Goal: Download file/media

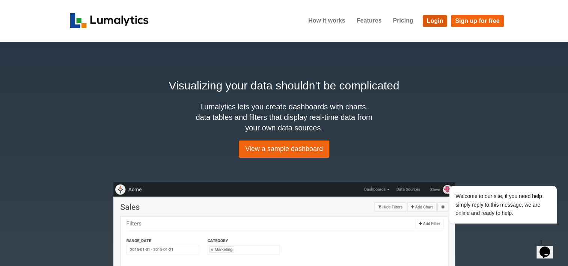
click at [428, 18] on link "Login" at bounding box center [435, 21] width 25 height 12
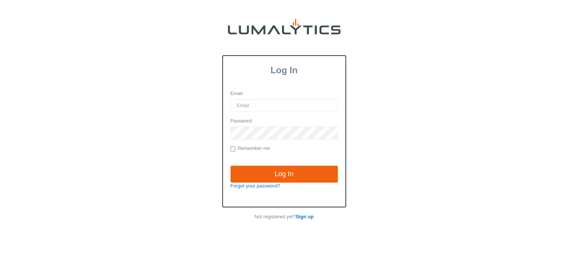
click at [302, 104] on input "Email" at bounding box center [284, 105] width 107 height 13
type input "[EMAIL_ADDRESS][DOMAIN_NAME]"
click at [231, 166] on input "Log In" at bounding box center [284, 174] width 107 height 17
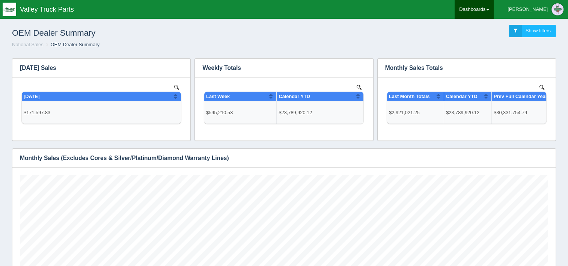
click at [494, 11] on link "Dashboards" at bounding box center [474, 9] width 39 height 19
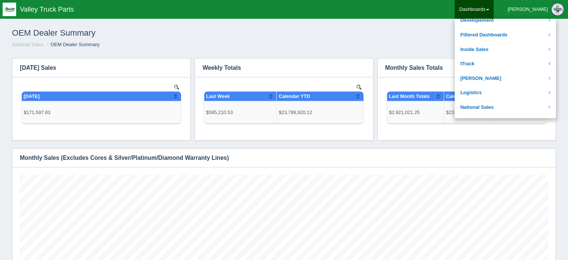
scroll to position [92, 0]
click at [516, 80] on link "[PERSON_NAME]" at bounding box center [505, 79] width 101 height 15
click at [535, 80] on link "Josh Goodale" at bounding box center [505, 79] width 101 height 15
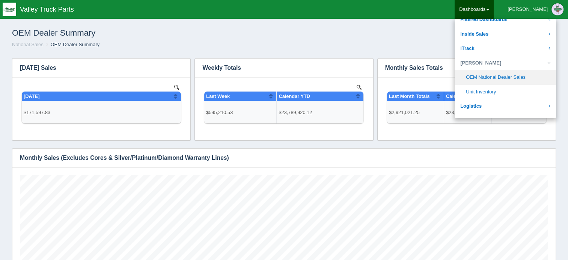
scroll to position [108, 0]
click at [521, 89] on link "Unit Inventory" at bounding box center [505, 91] width 101 height 15
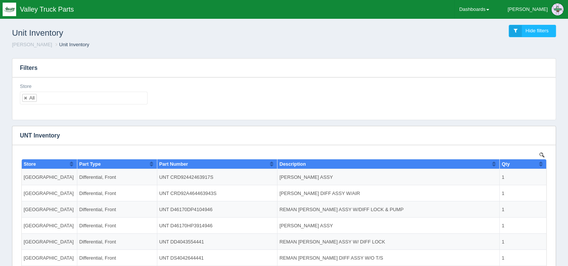
click at [60, 98] on ul "All" at bounding box center [84, 98] width 128 height 13
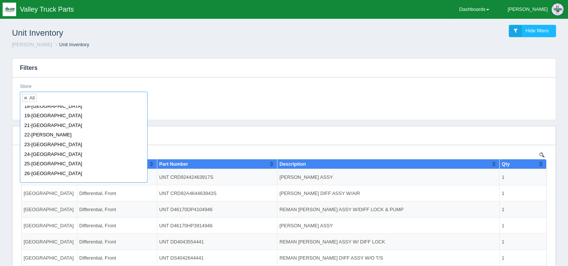
scroll to position [80, 0]
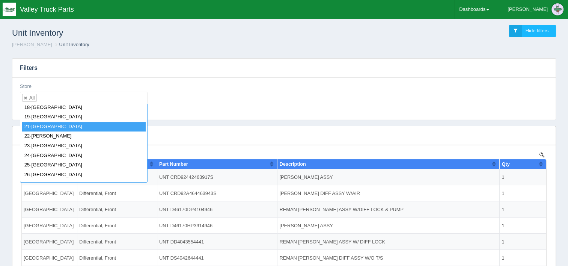
select select "21-Minneapolis"
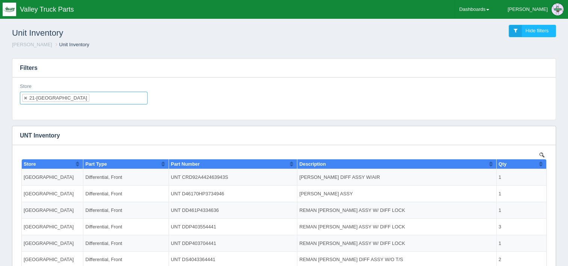
scroll to position [0, 0]
click at [548, 131] on button "button" at bounding box center [545, 136] width 10 height 12
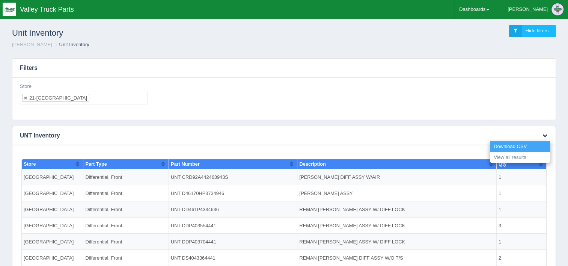
click at [512, 148] on link "Download CSV" at bounding box center [520, 146] width 60 height 11
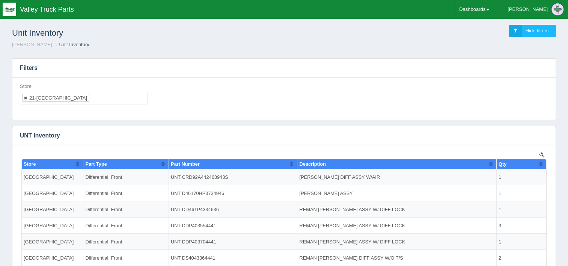
click at [26, 99] on link at bounding box center [26, 97] width 5 height 5
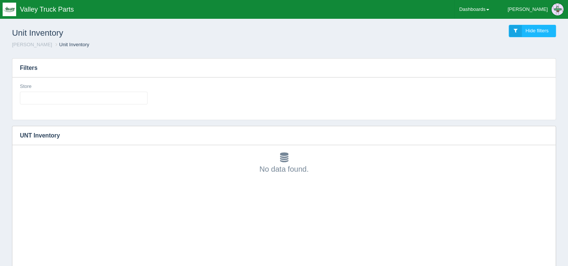
click at [46, 97] on ul at bounding box center [84, 98] width 128 height 13
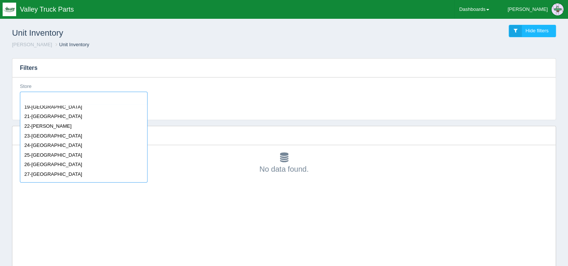
scroll to position [105, 0]
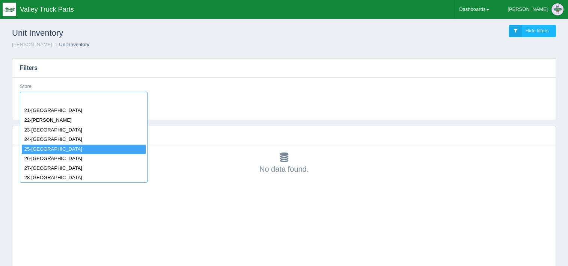
select select "25-Omaha"
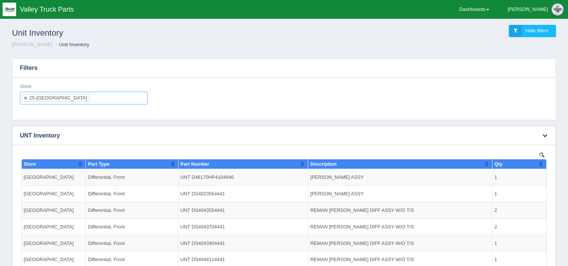
scroll to position [0, 0]
click at [547, 136] on button "button" at bounding box center [545, 136] width 10 height 12
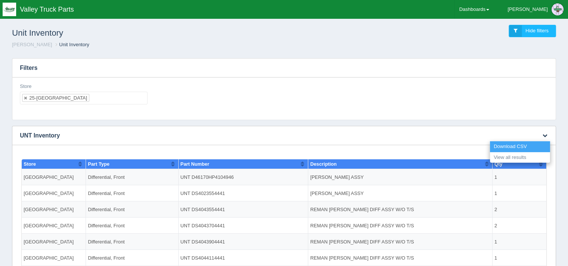
click at [512, 147] on link "Download CSV" at bounding box center [520, 146] width 60 height 11
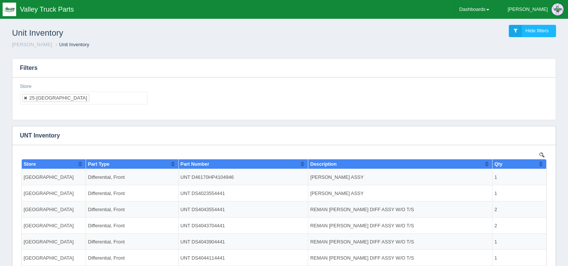
click at [25, 97] on link at bounding box center [26, 97] width 5 height 5
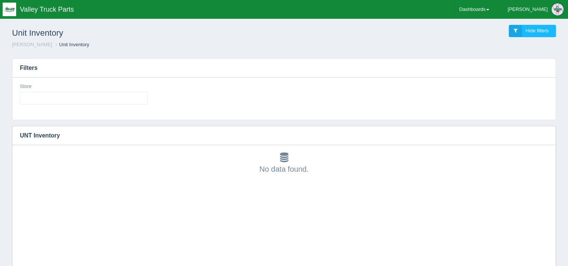
click at [131, 93] on ul at bounding box center [84, 98] width 128 height 13
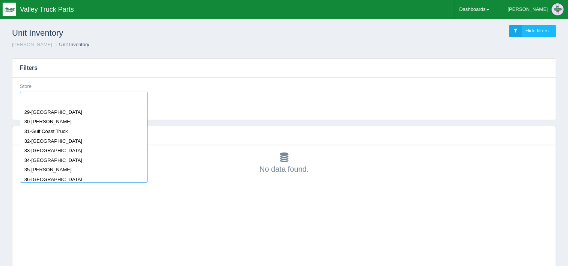
scroll to position [181, 0]
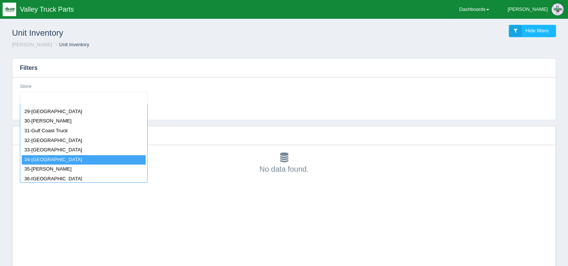
select select "34-[GEOGRAPHIC_DATA]"
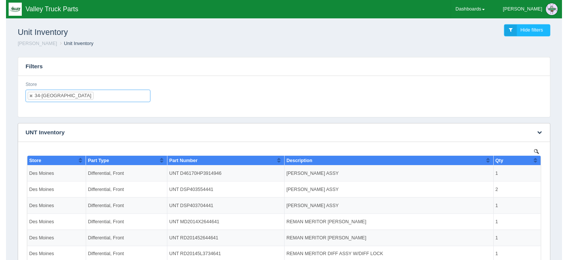
scroll to position [0, 0]
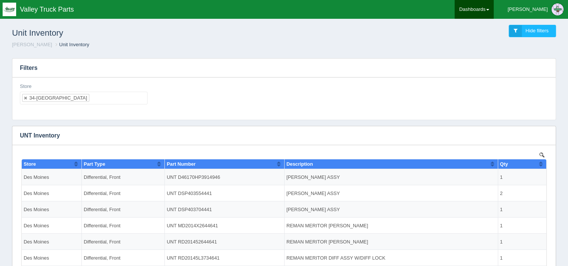
click at [494, 11] on link "Dashboards" at bounding box center [474, 9] width 39 height 19
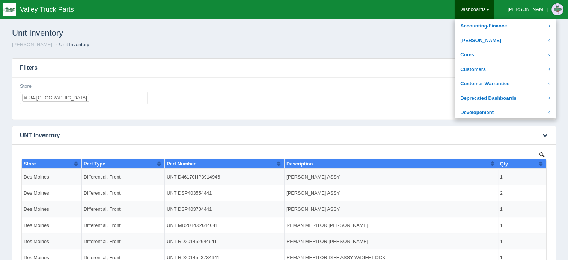
click at [405, 138] on h3 "UNT Inventory" at bounding box center [272, 135] width 520 height 19
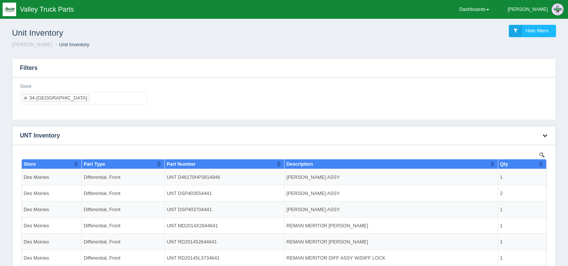
click at [546, 139] on button "button" at bounding box center [545, 136] width 10 height 12
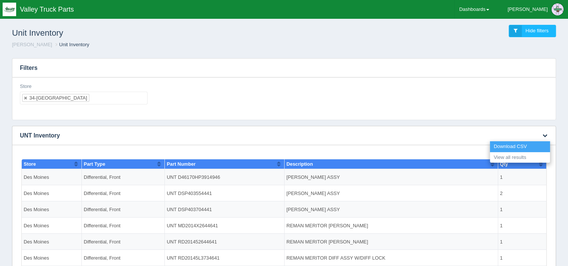
click at [517, 147] on link "Download CSV" at bounding box center [520, 146] width 60 height 11
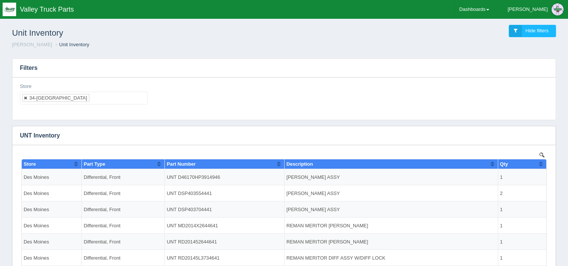
click at [27, 97] on link at bounding box center [26, 97] width 5 height 5
select select
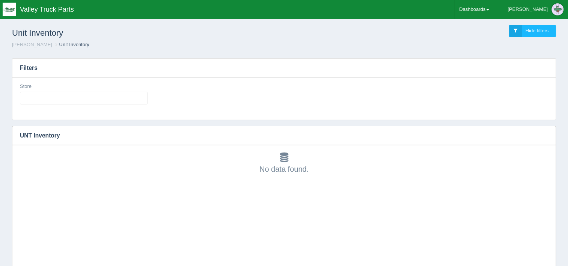
click at [132, 99] on ul at bounding box center [84, 98] width 128 height 13
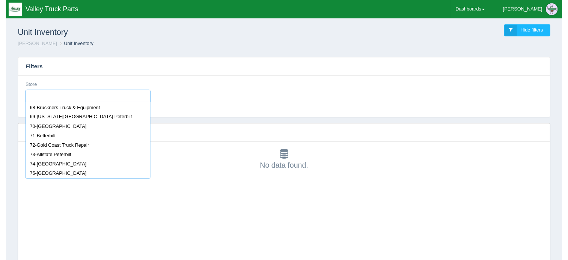
scroll to position [542, 0]
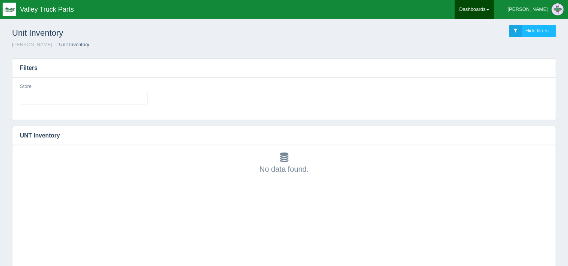
click at [494, 13] on link "Dashboards" at bounding box center [474, 9] width 39 height 19
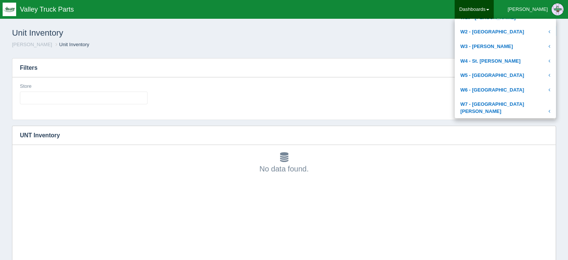
scroll to position [320, 0]
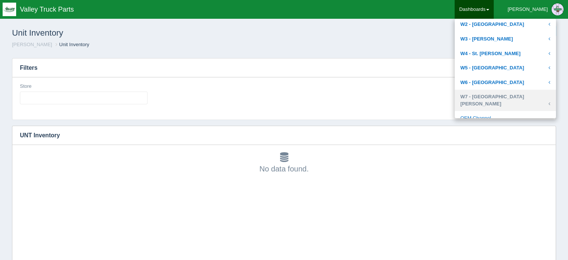
click at [513, 95] on link "W7 - [GEOGRAPHIC_DATA][PERSON_NAME]" at bounding box center [505, 100] width 101 height 21
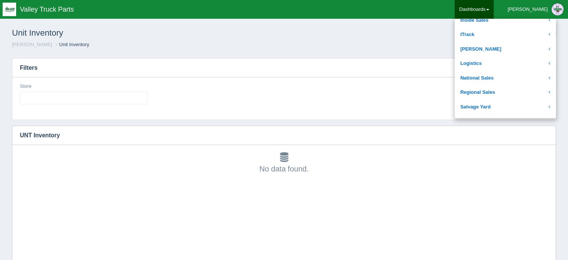
scroll to position [121, 0]
click at [507, 65] on link "Logistics" at bounding box center [505, 64] width 101 height 15
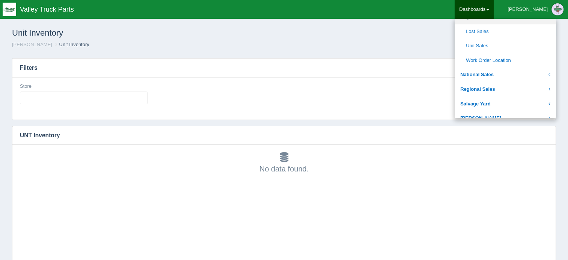
scroll to position [168, 0]
click at [511, 77] on link "National Sales" at bounding box center [505, 75] width 101 height 15
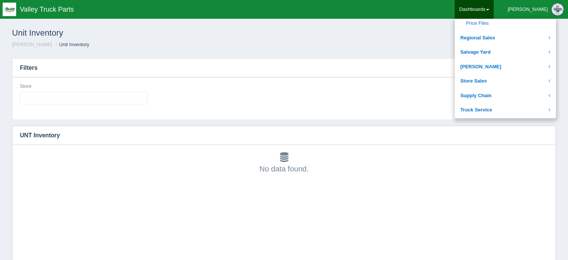
scroll to position [509, 0]
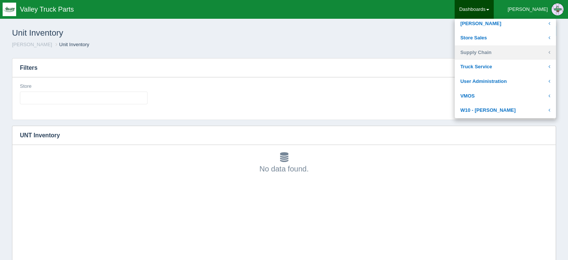
click at [511, 52] on link "Supply Chain" at bounding box center [505, 52] width 101 height 15
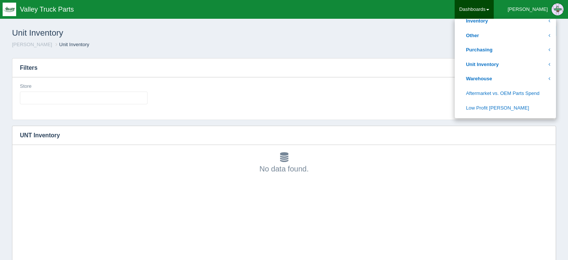
scroll to position [219, 0]
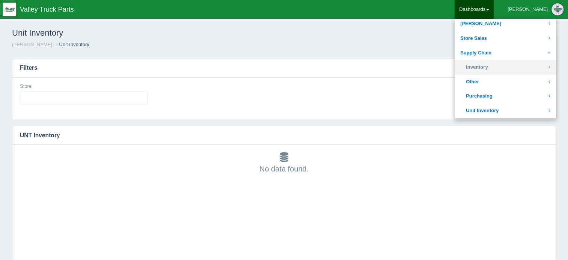
click at [514, 67] on link "Inventory" at bounding box center [505, 67] width 101 height 15
click at [499, 66] on link "Inventory" at bounding box center [505, 67] width 101 height 15
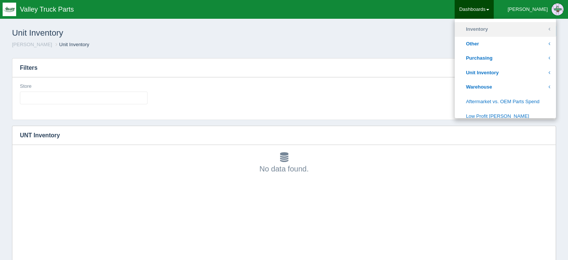
scroll to position [258, 0]
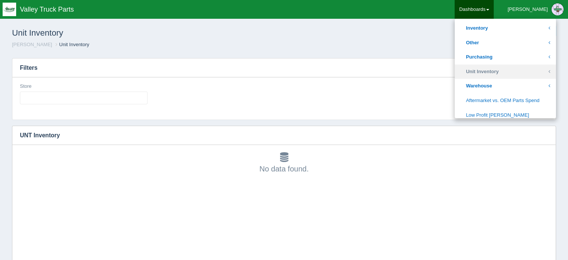
click at [502, 71] on link "Unit Inventory" at bounding box center [505, 72] width 101 height 15
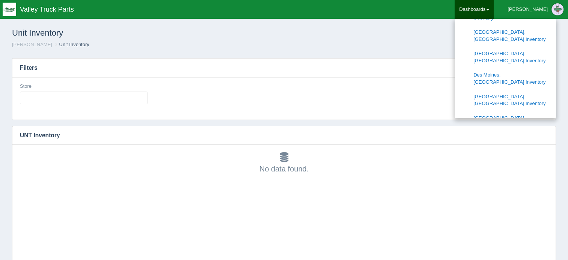
scroll to position [449, 0]
click at [519, 132] on link "[GEOGRAPHIC_DATA][PERSON_NAME], IN Inventory" at bounding box center [505, 142] width 101 height 21
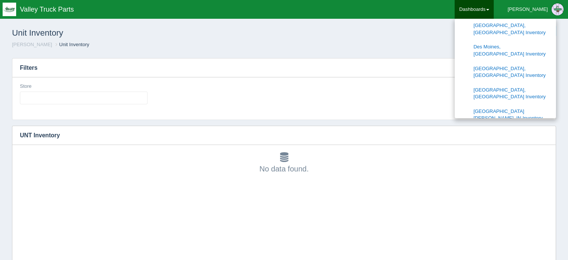
scroll to position [476, 0]
click at [501, 162] on link "[GEOGRAPHIC_DATA], [GEOGRAPHIC_DATA] Inventory" at bounding box center [505, 172] width 101 height 21
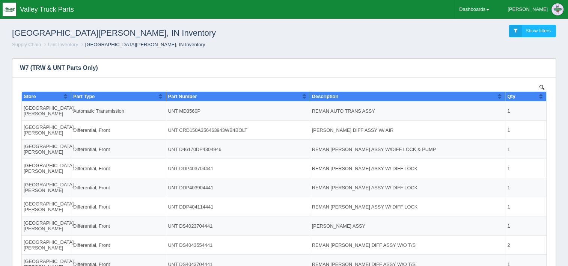
click at [534, 71] on h3 "W7 (TRW & UNT Parts Only)" at bounding box center [278, 68] width 532 height 19
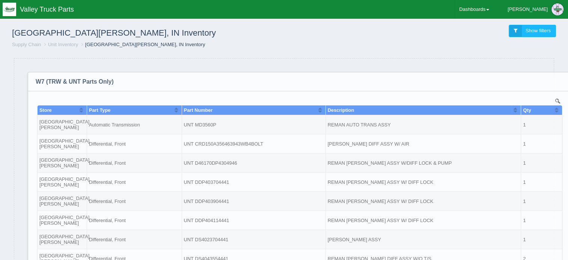
drag, startPoint x: 512, startPoint y: 72, endPoint x: 531, endPoint y: 89, distance: 25.8
click at [531, 89] on h3 "W7 (TRW & UNT Parts Only)" at bounding box center [294, 81] width 532 height 19
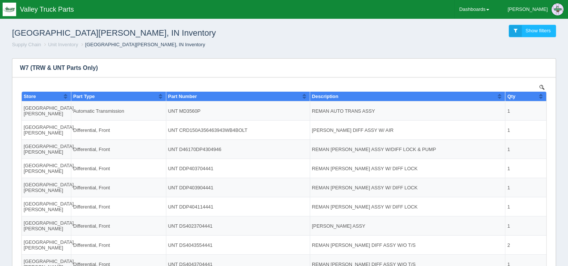
click at [531, 89] on div "Show 10 25 50 100 entries Store Part Type Part Number Description Qty Fort Wayn…" at bounding box center [284, 194] width 528 height 223
click at [543, 86] on img at bounding box center [542, 86] width 5 height 5
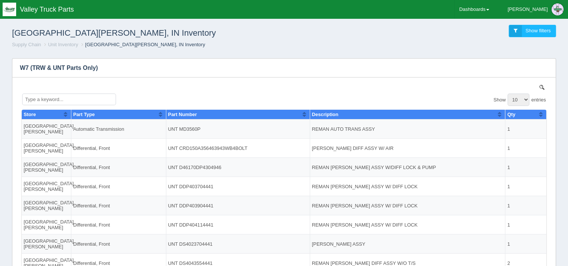
click at [522, 71] on h3 "W7 (TRW & UNT Parts Only)" at bounding box center [278, 68] width 532 height 19
click at [104, 98] on input "Type a keyword..." at bounding box center [69, 99] width 94 height 12
click at [540, 86] on img at bounding box center [542, 86] width 5 height 5
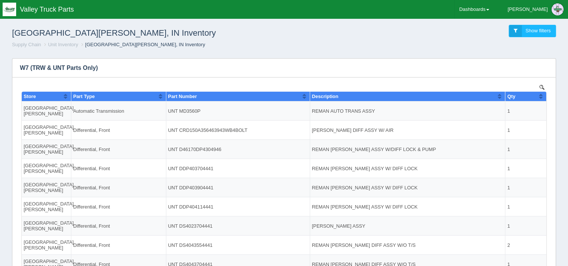
click at [529, 66] on h3 "W7 (TRW & UNT Parts Only)" at bounding box center [278, 68] width 532 height 19
click at [171, 68] on h3 "W7 (TRW & UNT Parts Only)" at bounding box center [278, 68] width 532 height 19
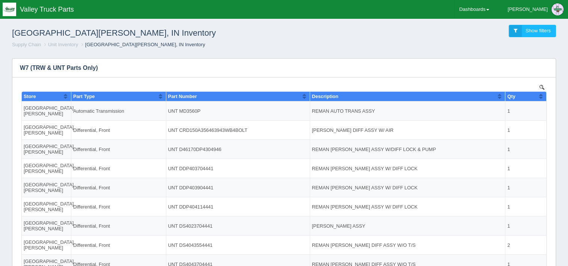
click at [543, 86] on img at bounding box center [542, 86] width 5 height 5
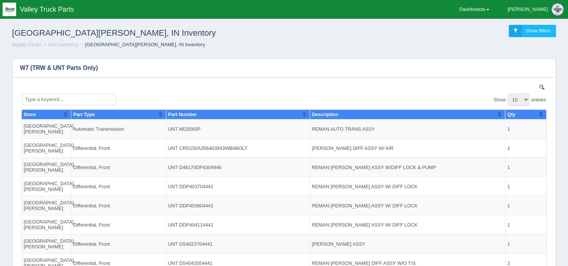
click at [520, 98] on select "10 25 50 100" at bounding box center [519, 99] width 22 height 12
select select "100"
click at [547, 65] on icon "button" at bounding box center [545, 67] width 5 height 5
click at [522, 79] on link "Download CSV" at bounding box center [520, 79] width 60 height 11
click at [294, 81] on div "No data found." at bounding box center [284, 198] width 528 height 243
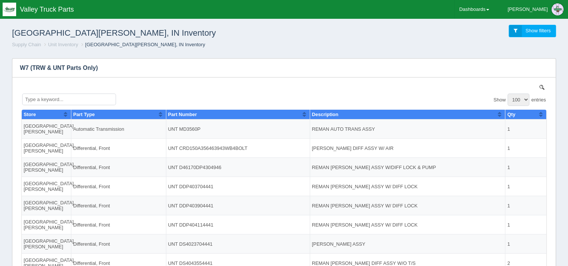
click at [520, 33] on link "Show filters" at bounding box center [532, 31] width 47 height 12
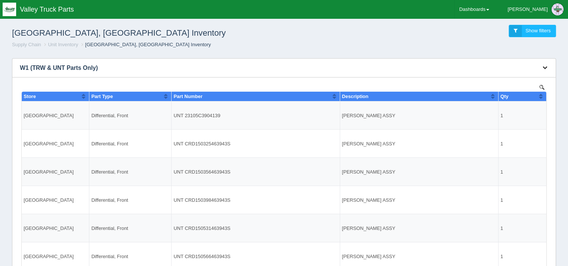
click at [545, 69] on icon "button" at bounding box center [545, 67] width 5 height 5
click at [517, 79] on link "Download CSV" at bounding box center [520, 79] width 60 height 11
click at [565, 57] on div "Filters There are no filters for this dashboard. Download CSV View all results …" at bounding box center [284, 231] width 562 height 359
drag, startPoint x: 513, startPoint y: 2, endPoint x: 401, endPoint y: 38, distance: 118.4
click at [401, 38] on div "[GEOGRAPHIC_DATA], [GEOGRAPHIC_DATA] Inventory Show filters" at bounding box center [284, 31] width 556 height 20
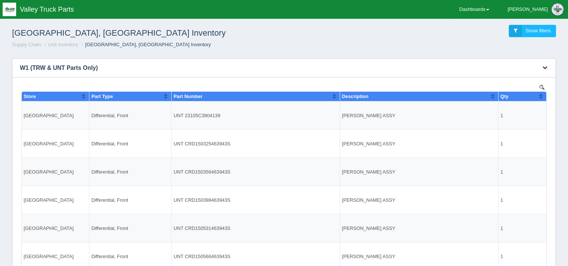
click at [545, 69] on icon "button" at bounding box center [545, 67] width 5 height 5
click at [522, 74] on link "Download CSV" at bounding box center [520, 79] width 60 height 11
click at [494, 10] on link "Dashboards" at bounding box center [474, 9] width 39 height 19
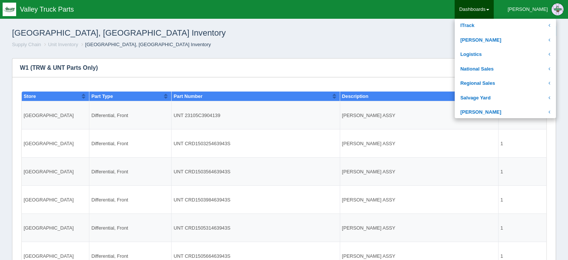
scroll to position [131, 0]
click at [515, 43] on link "[PERSON_NAME]" at bounding box center [505, 40] width 101 height 15
click at [520, 69] on link "Unit Inventory" at bounding box center [505, 69] width 101 height 15
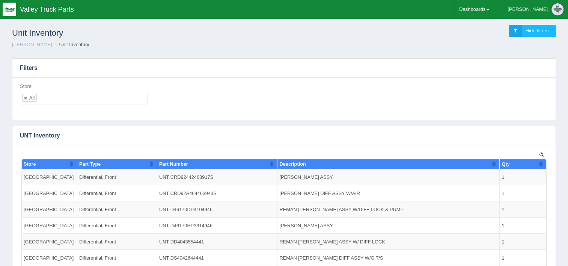
click at [121, 99] on ul "All" at bounding box center [84, 98] width 128 height 13
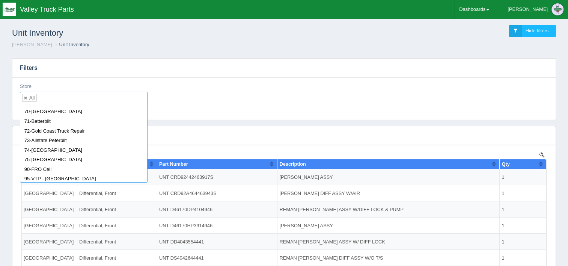
scroll to position [574, 0]
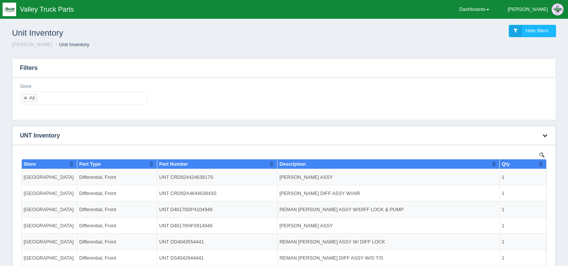
click at [544, 134] on icon "button" at bounding box center [545, 135] width 5 height 5
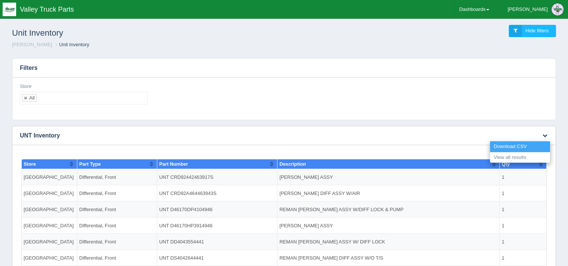
click at [519, 145] on link "Download CSV" at bounding box center [520, 146] width 60 height 11
